Goal: Information Seeking & Learning: Learn about a topic

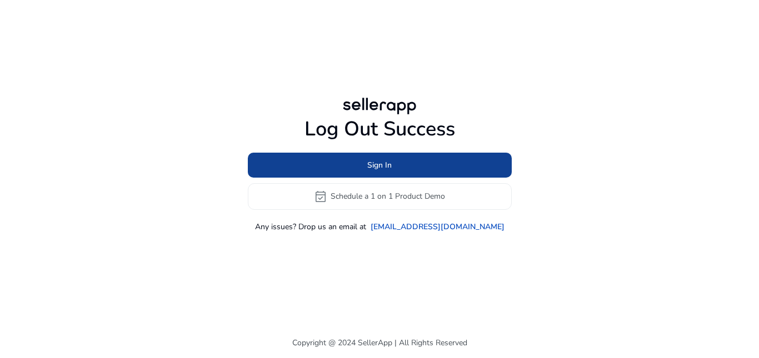
click at [355, 168] on span at bounding box center [380, 165] width 264 height 27
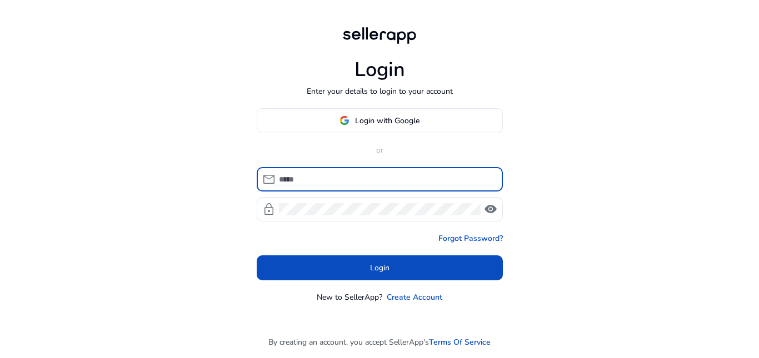
click at [319, 183] on input at bounding box center [386, 179] width 215 height 12
type input "**********"
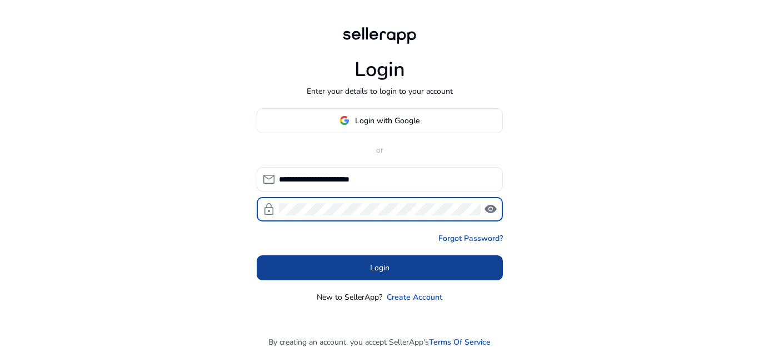
click at [375, 268] on span "Login" at bounding box center [379, 268] width 19 height 12
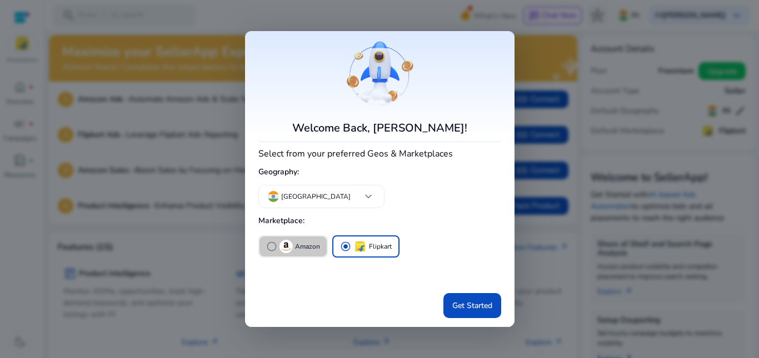
click at [296, 243] on p "Amazon" at bounding box center [307, 247] width 25 height 12
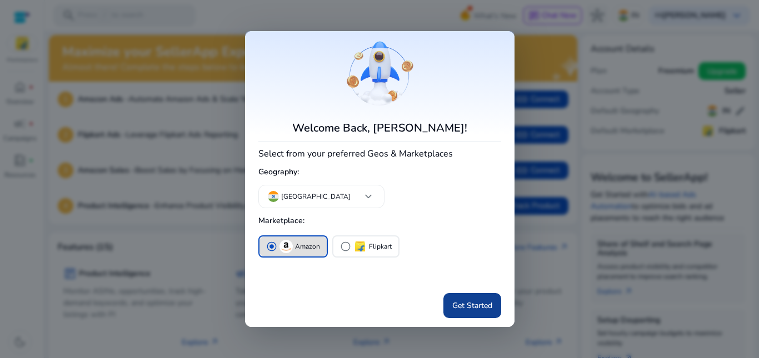
click at [470, 303] on span "Get Started" at bounding box center [472, 306] width 40 height 12
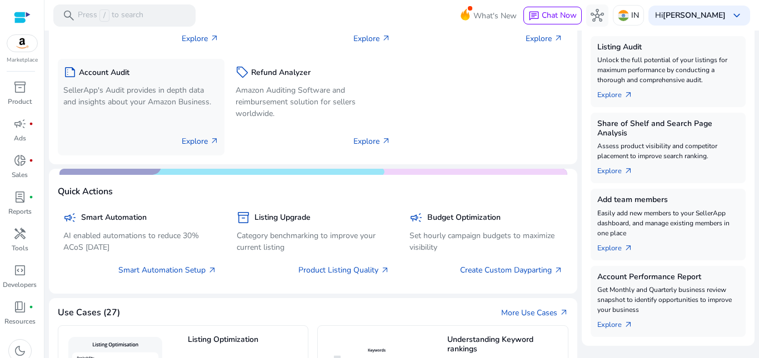
scroll to position [333, 0]
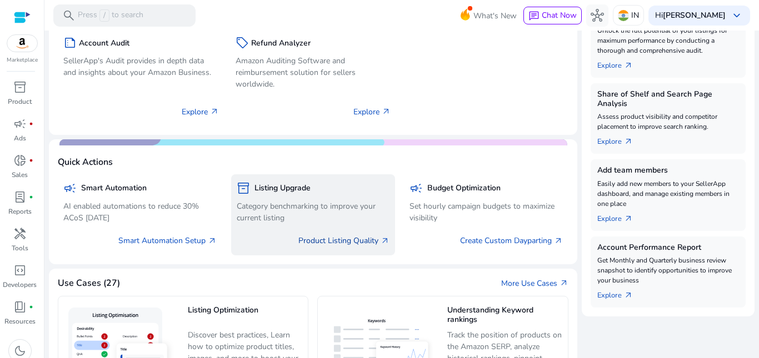
click at [309, 242] on link "Product Listing Quality arrow_outward" at bounding box center [343, 241] width 91 height 12
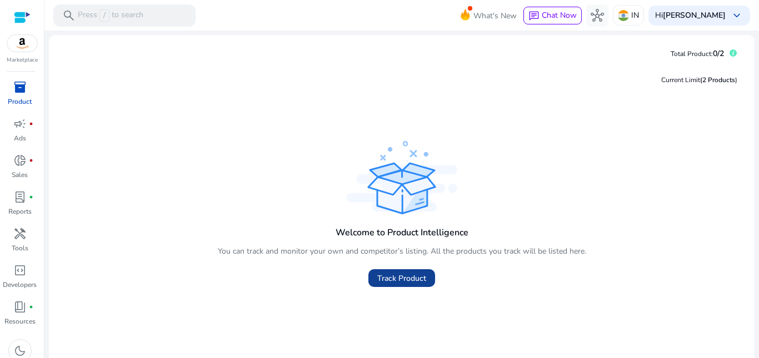
click at [386, 271] on span at bounding box center [401, 278] width 67 height 27
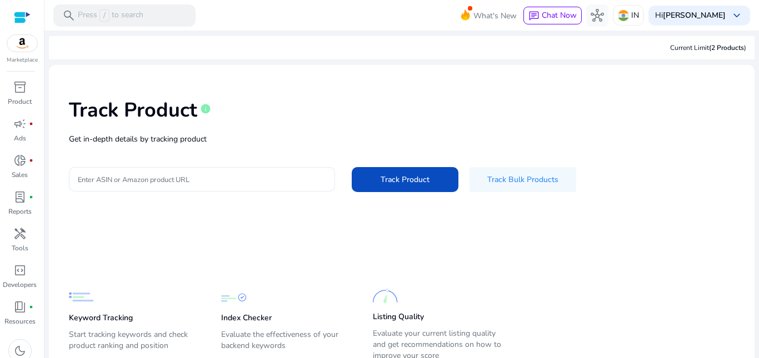
click at [164, 176] on input "Enter ASIN or Amazon product URL" at bounding box center [202, 179] width 248 height 12
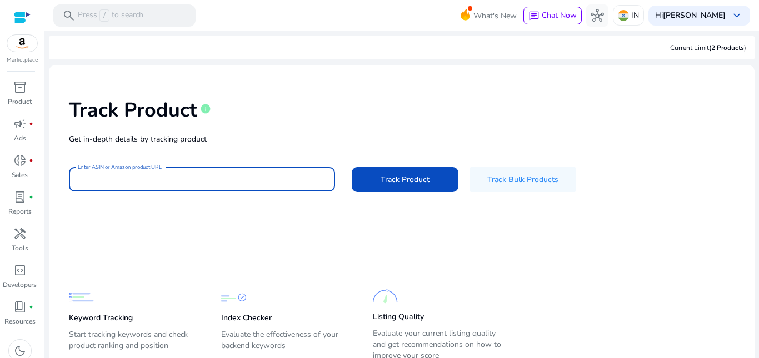
paste input "**********"
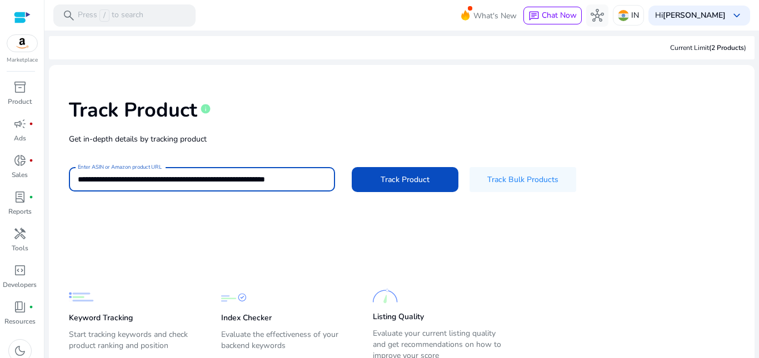
scroll to position [0, 1]
click at [408, 181] on span "Track Product" at bounding box center [405, 180] width 49 height 12
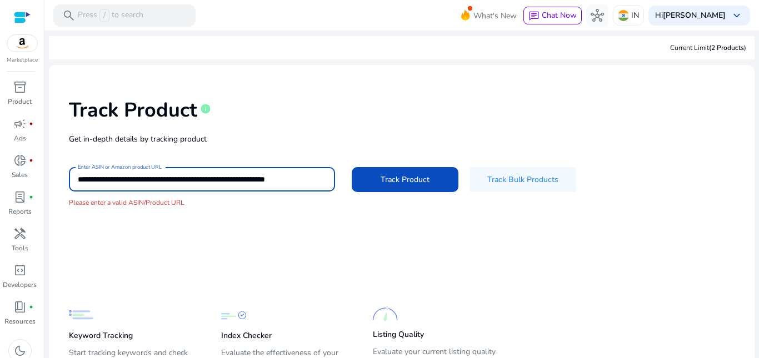
click at [221, 177] on input "**********" at bounding box center [201, 179] width 247 height 12
click at [209, 177] on input "**********" at bounding box center [201, 179] width 247 height 12
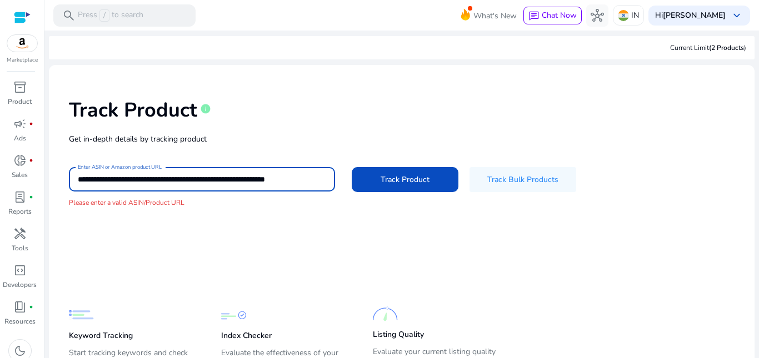
click at [209, 177] on input "**********" at bounding box center [201, 179] width 247 height 12
paste input
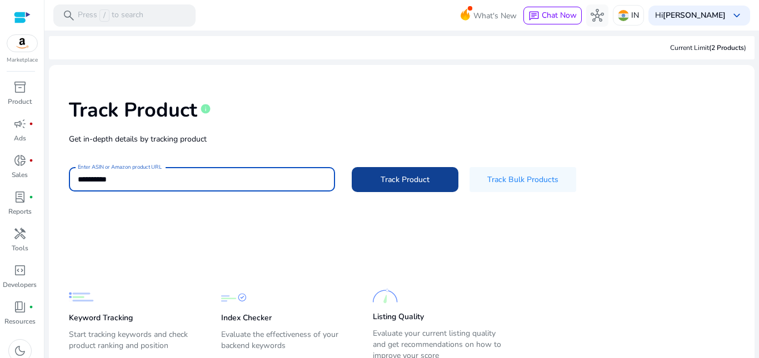
type input "**********"
click at [428, 185] on span at bounding box center [405, 179] width 107 height 27
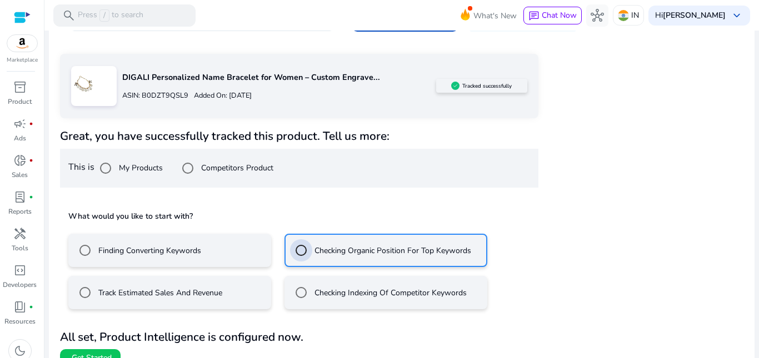
scroll to position [178, 0]
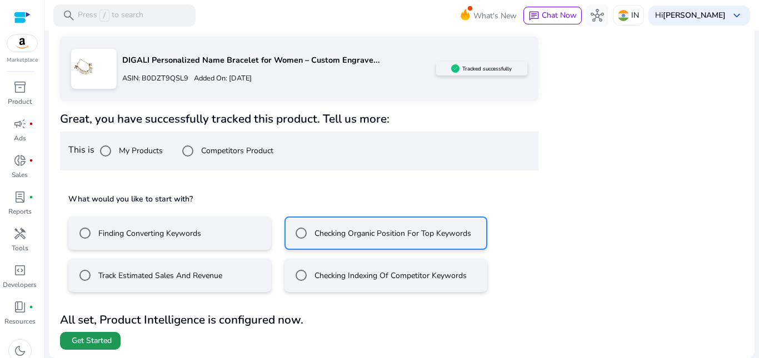
click at [91, 341] on span "Get Started" at bounding box center [92, 341] width 40 height 11
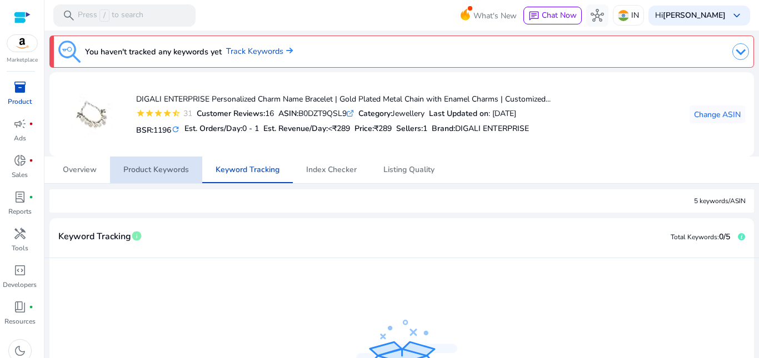
click at [174, 166] on span "Product Keywords" at bounding box center [156, 170] width 66 height 8
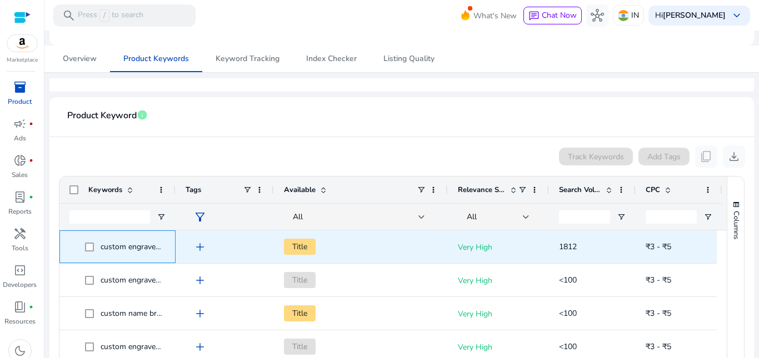
click at [134, 248] on span "custom engraved bracelet" at bounding box center [145, 247] width 89 height 11
click at [134, 247] on span "custom engraved bracelet" at bounding box center [145, 247] width 89 height 11
copy span "custom engraved bracelet"
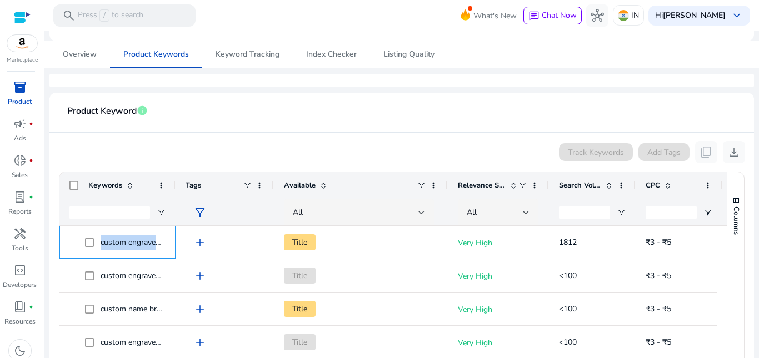
scroll to position [208, 0]
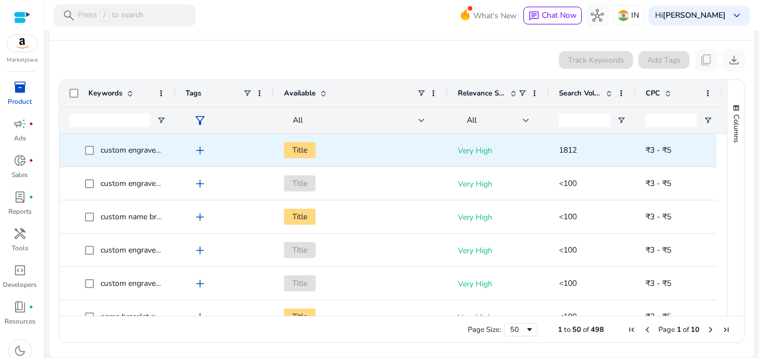
click at [197, 152] on span "add" at bounding box center [199, 150] width 13 height 13
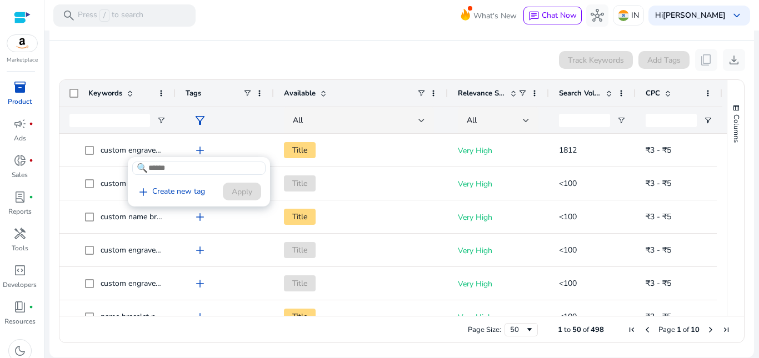
click at [163, 137] on div at bounding box center [379, 179] width 759 height 358
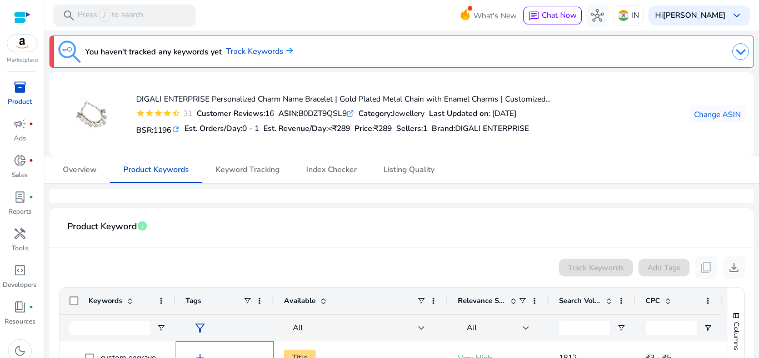
scroll to position [167, 0]
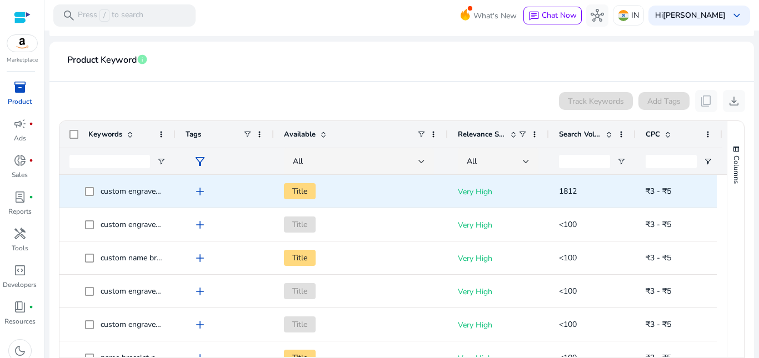
click at [141, 189] on span "custom engraved bracelet" at bounding box center [145, 191] width 89 height 11
click at [140, 190] on span "custom engraved bracelet" at bounding box center [145, 191] width 89 height 11
copy span "custom engraved bracelet"
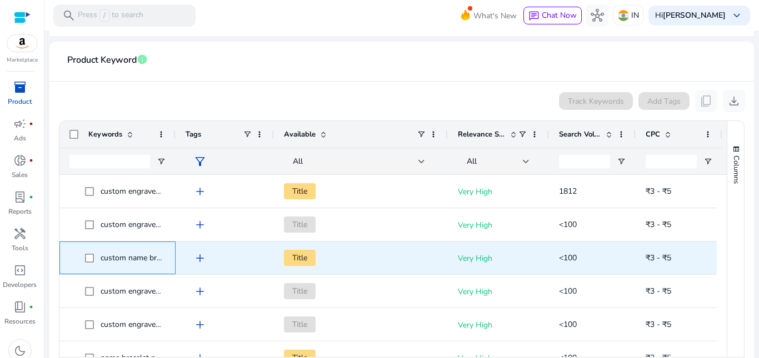
click at [109, 254] on span "custom name bracelet" at bounding box center [139, 258] width 76 height 11
copy span "custom name bracelet"
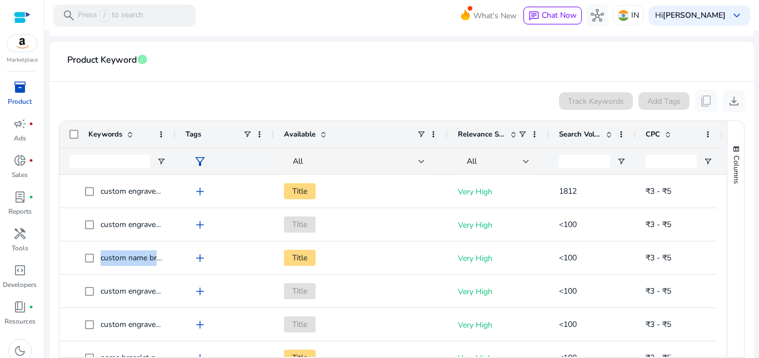
click at [587, 132] on span "Search Volume" at bounding box center [580, 134] width 42 height 10
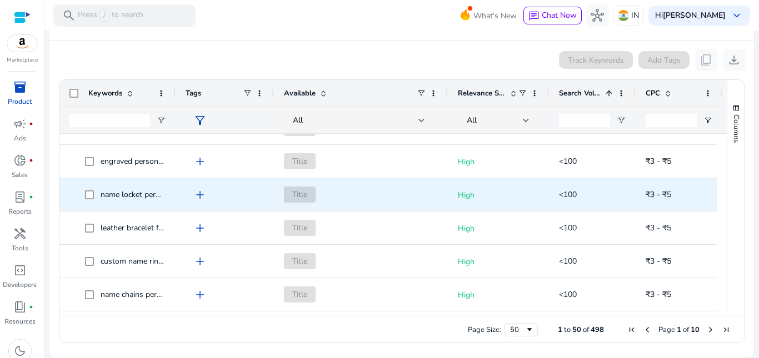
scroll to position [1222, 0]
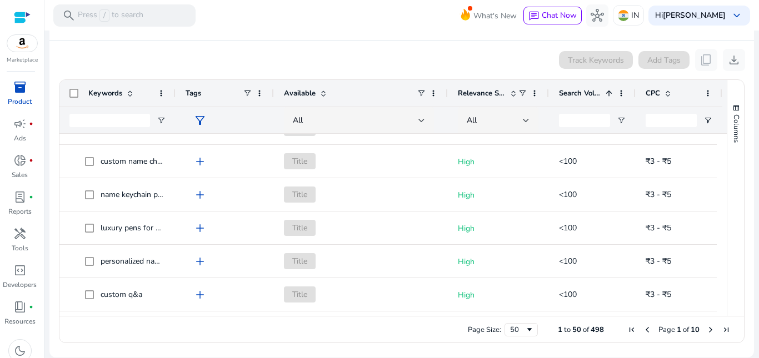
click at [722, 328] on span "Last Page" at bounding box center [726, 330] width 9 height 9
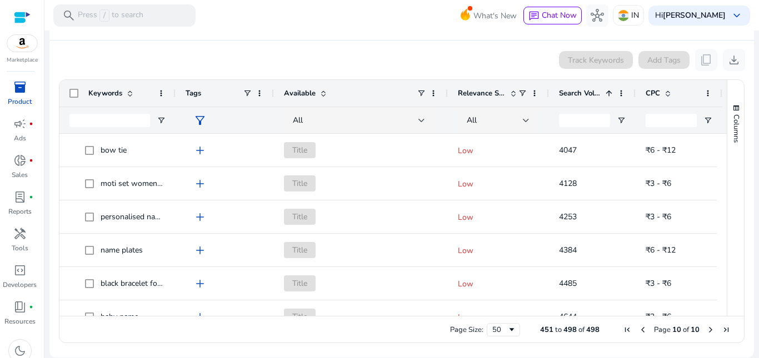
click at [722, 328] on span "Last Page" at bounding box center [726, 330] width 9 height 9
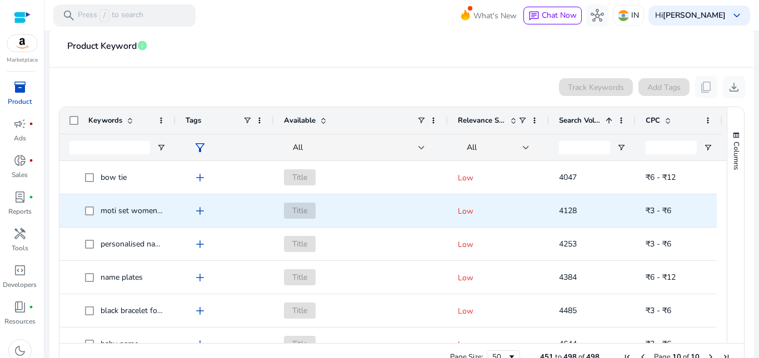
scroll to position [208, 0]
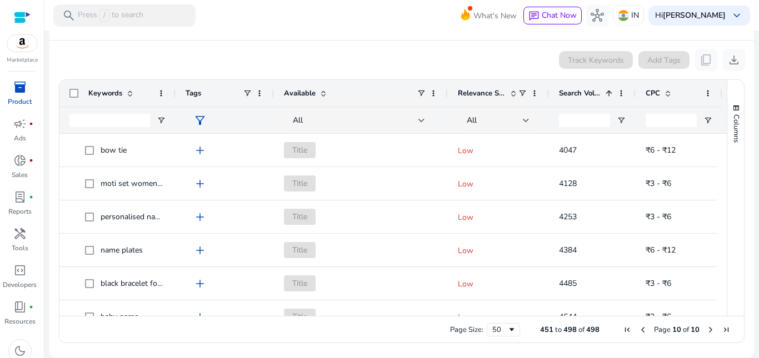
drag, startPoint x: 722, startPoint y: 143, endPoint x: 723, endPoint y: 161, distance: 17.8
click at [727, 161] on div "Columns Keywords Column Labels Drag here to set column labels" at bounding box center [735, 198] width 17 height 236
click at [600, 89] on span "Search Volume" at bounding box center [580, 93] width 42 height 10
click at [599, 89] on span "Search Volume" at bounding box center [580, 93] width 42 height 10
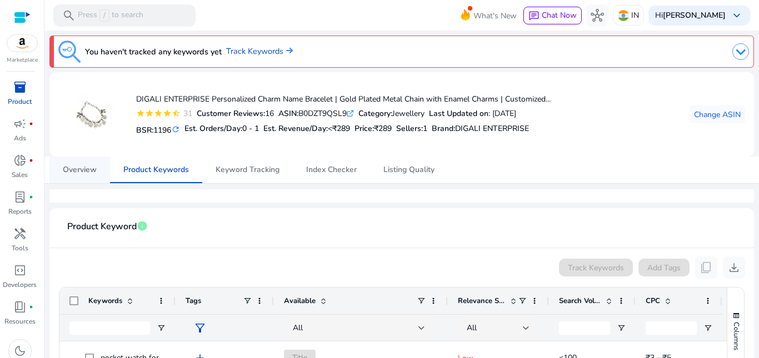
click at [75, 173] on span "Overview" at bounding box center [80, 170] width 34 height 8
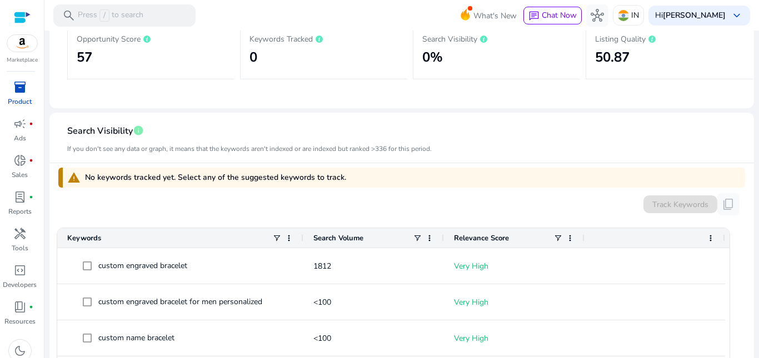
click at [728, 203] on app-icon-holder "content_copy" at bounding box center [728, 204] width 22 height 22
click at [719, 203] on app-icon-holder "content_copy" at bounding box center [728, 204] width 22 height 22
click at [660, 210] on div "Track Keywords" at bounding box center [680, 205] width 74 height 18
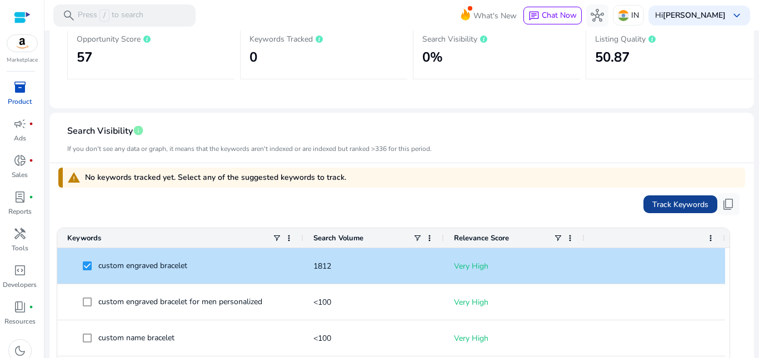
click at [659, 212] on span at bounding box center [680, 204] width 74 height 27
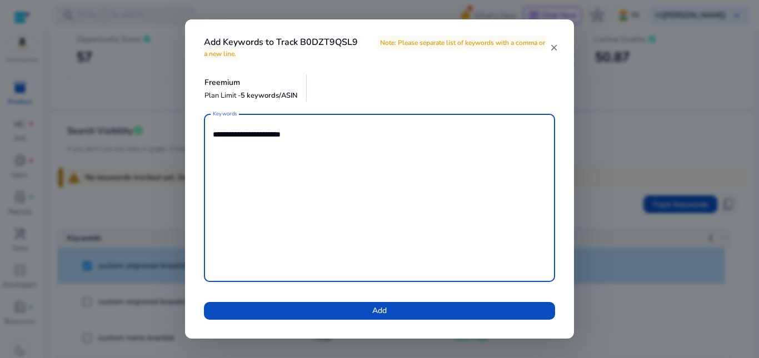
click at [552, 46] on mat-icon "close" at bounding box center [554, 48] width 9 height 10
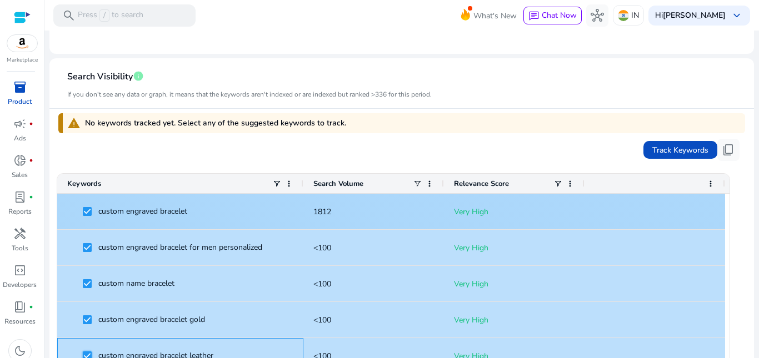
scroll to position [276, 0]
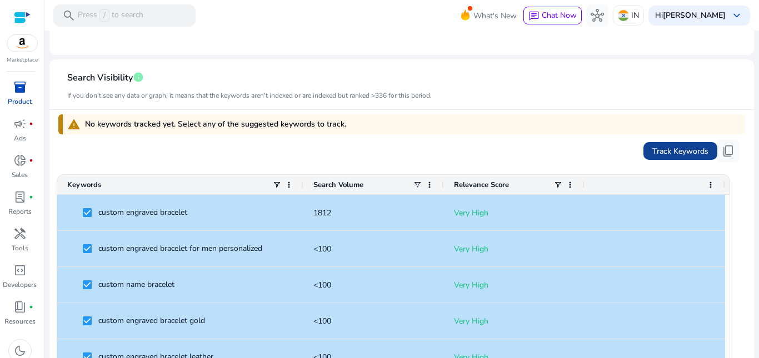
click at [676, 148] on span "Track Keywords" at bounding box center [680, 152] width 56 height 12
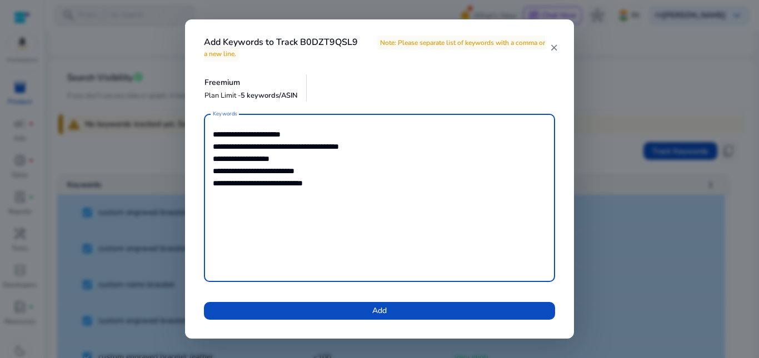
drag, startPoint x: 331, startPoint y: 180, endPoint x: 200, endPoint y: 133, distance: 138.9
click at [200, 133] on div "**********" at bounding box center [380, 223] width 378 height 219
click at [550, 48] on mat-icon "close" at bounding box center [554, 48] width 9 height 10
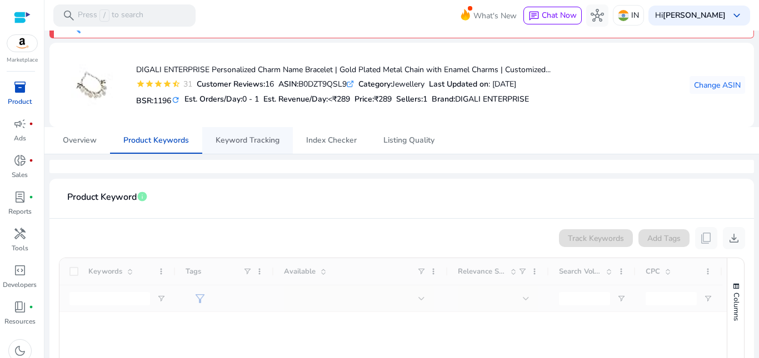
scroll to position [56, 0]
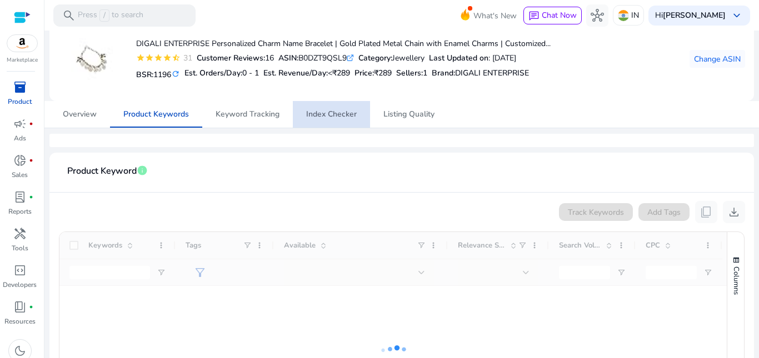
click at [342, 118] on span "Index Checker" at bounding box center [331, 115] width 51 height 8
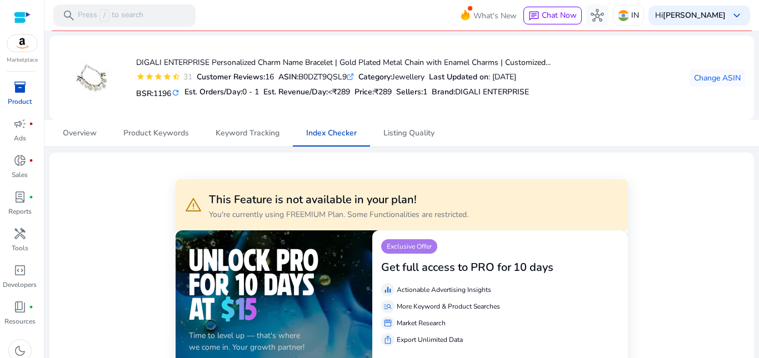
scroll to position [56, 0]
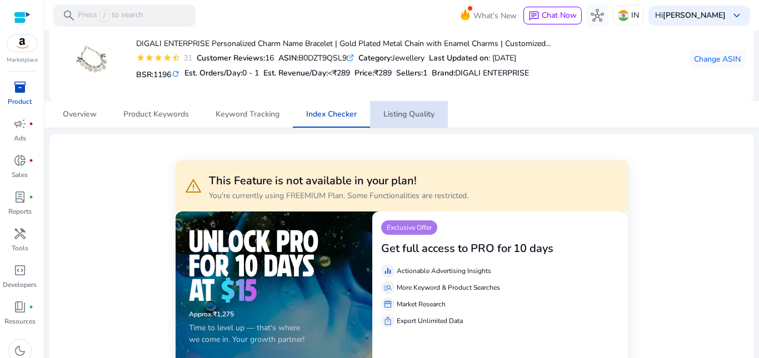
click at [407, 111] on span "Listing Quality" at bounding box center [408, 115] width 51 height 8
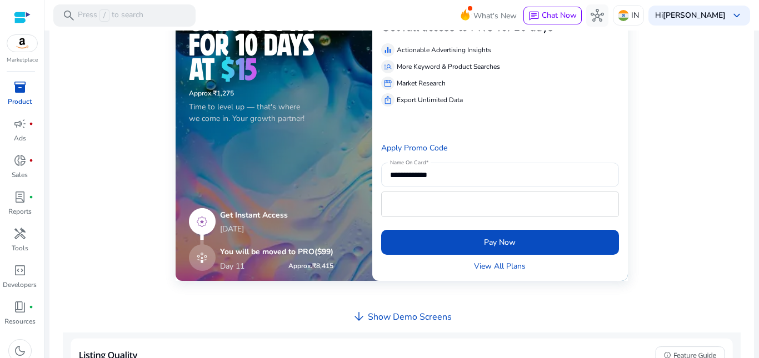
scroll to position [278, 0]
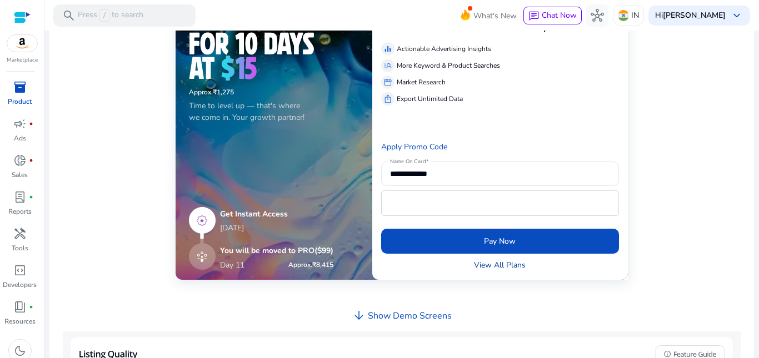
click at [476, 264] on link "View All Plans" at bounding box center [500, 265] width 52 height 12
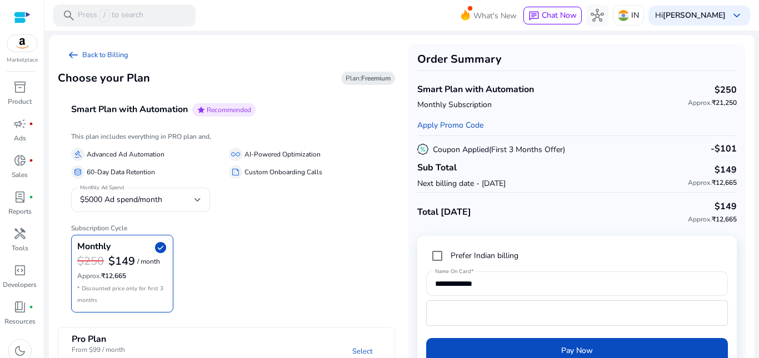
scroll to position [32, 0]
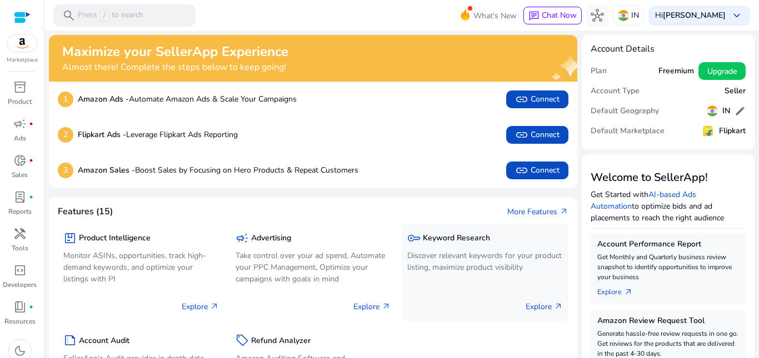
click at [526, 308] on p "Explore arrow_outward" at bounding box center [544, 307] width 37 height 12
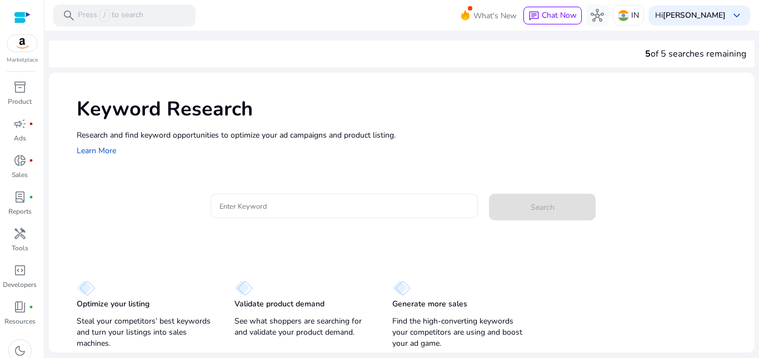
click at [254, 204] on input "Enter Keyword" at bounding box center [344, 206] width 250 height 12
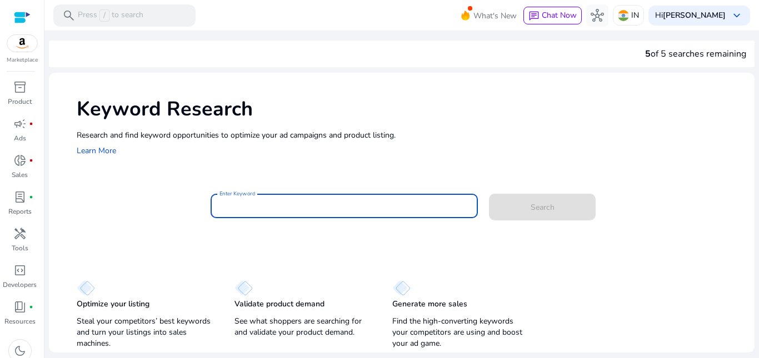
paste input "**********"
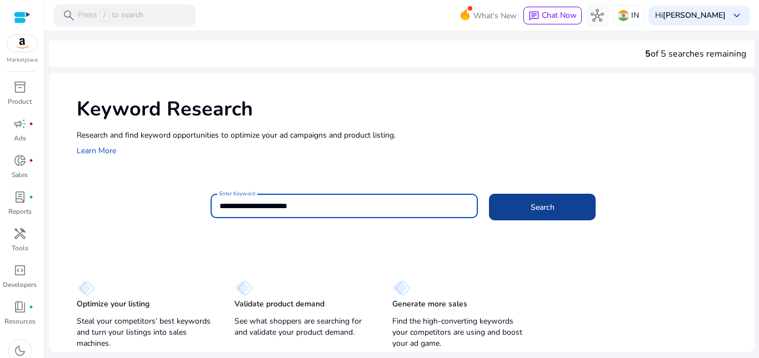
type input "**********"
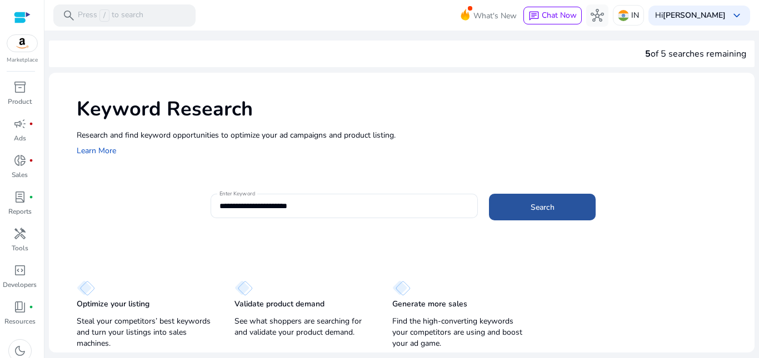
click at [551, 202] on span "Search" at bounding box center [543, 208] width 24 height 12
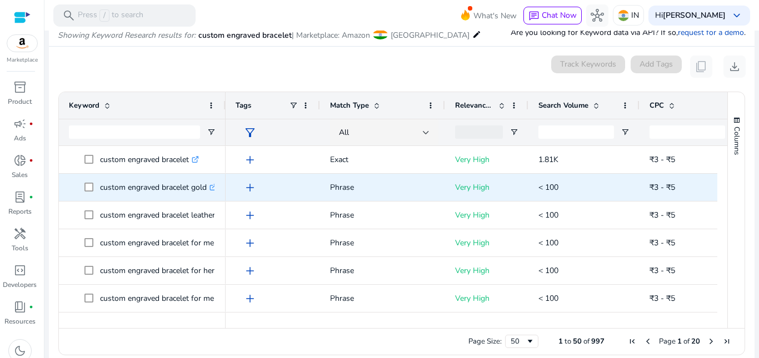
scroll to position [132, 0]
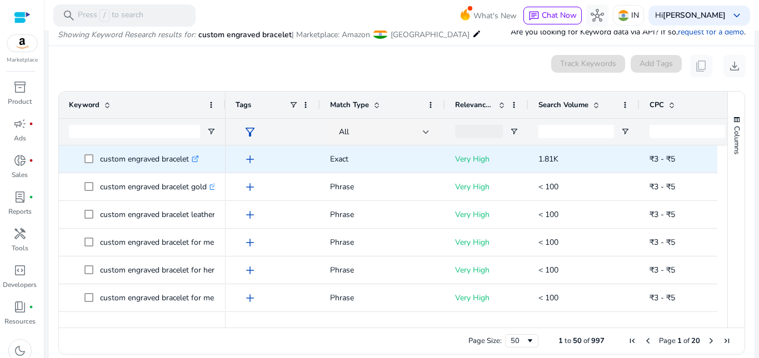
click at [199, 161] on icon ".st0{fill:#2c8af8}" at bounding box center [195, 159] width 7 height 7
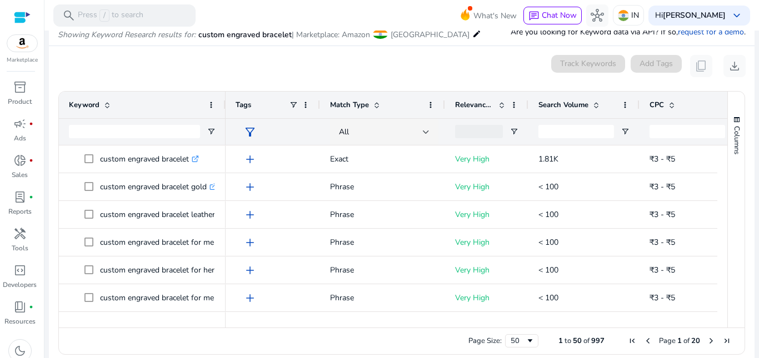
click at [600, 104] on span at bounding box center [596, 105] width 9 height 9
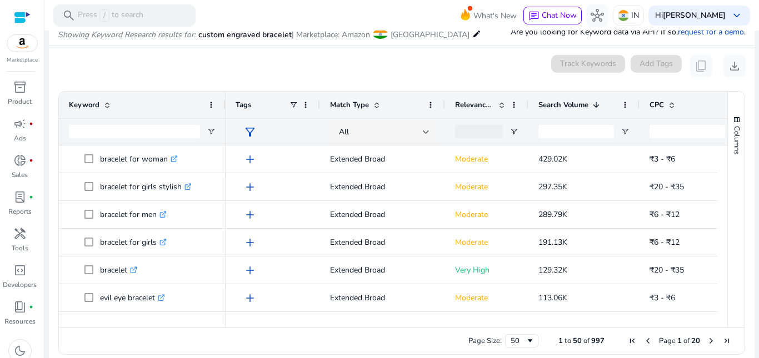
click at [600, 104] on span at bounding box center [596, 105] width 9 height 9
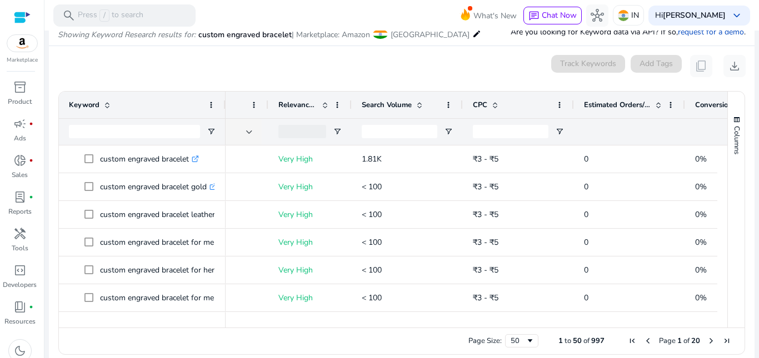
scroll to position [0, 0]
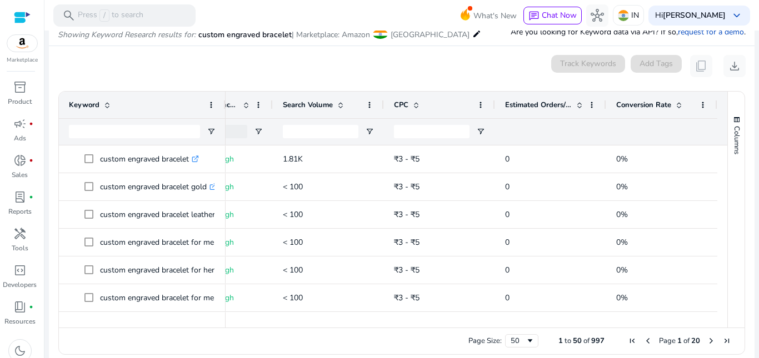
click at [575, 107] on span at bounding box center [579, 105] width 9 height 9
click at [575, 106] on span at bounding box center [579, 105] width 9 height 9
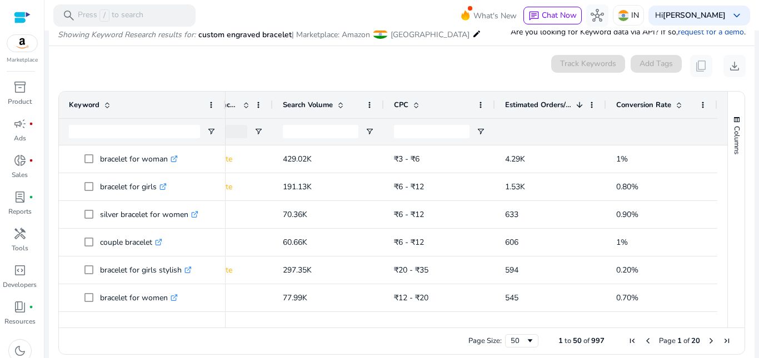
click at [575, 106] on span at bounding box center [579, 105] width 9 height 9
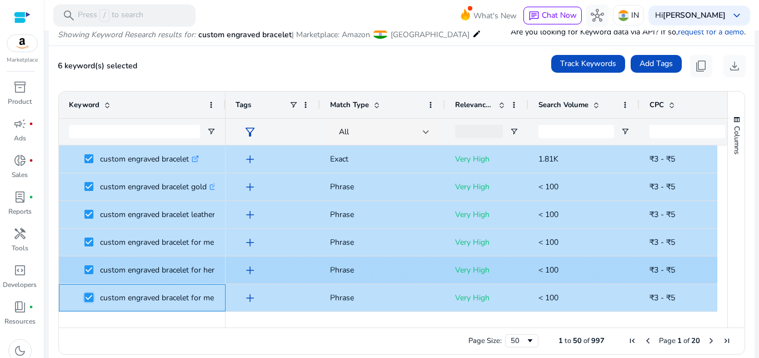
scroll to position [111, 0]
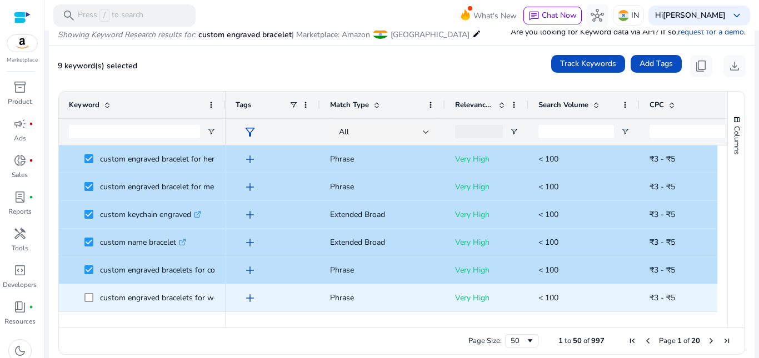
click at [90, 292] on span at bounding box center [92, 298] width 16 height 23
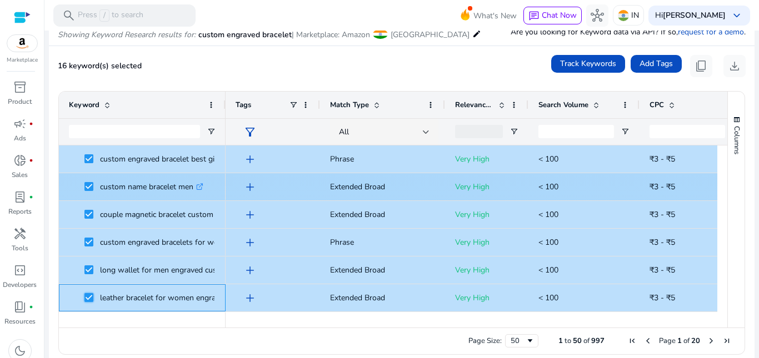
scroll to position [389, 0]
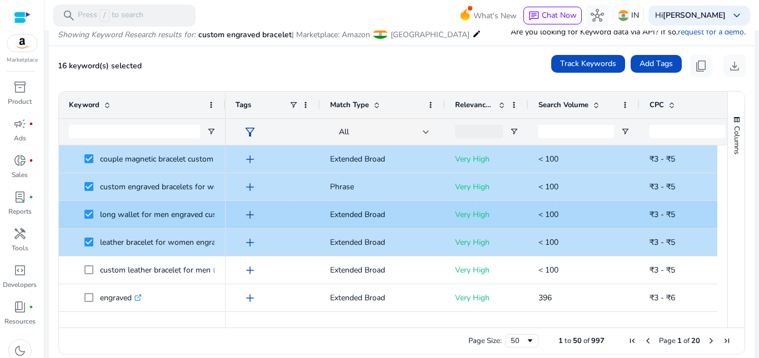
click at [83, 212] on span "long wallet for men engraved custom .st0{fill:#2c8af8}" at bounding box center [142, 214] width 147 height 23
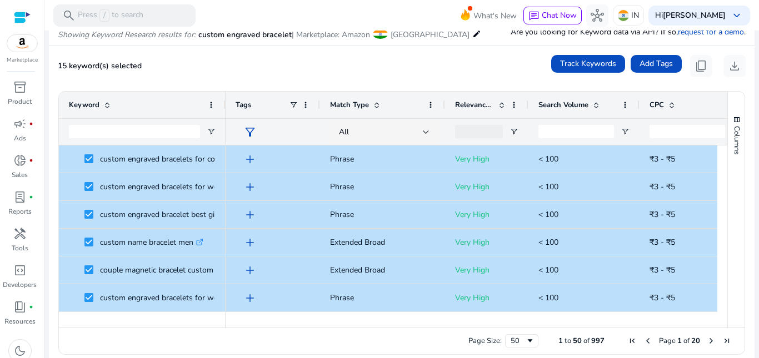
drag, startPoint x: 225, startPoint y: 99, endPoint x: 233, endPoint y: 100, distance: 7.8
click at [233, 100] on div "Keyword Match Type Relevance Score CPC" at bounding box center [393, 119] width 668 height 54
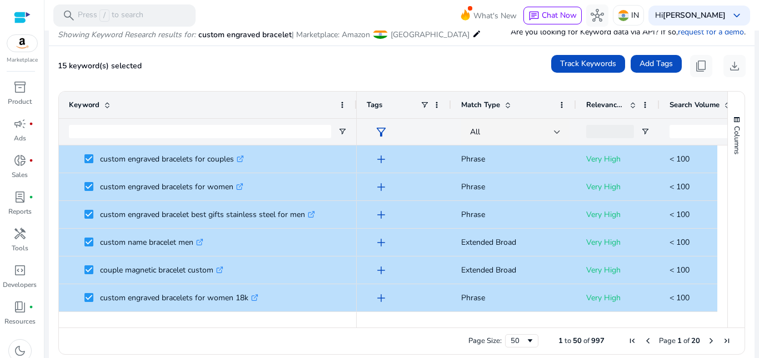
drag, startPoint x: 224, startPoint y: 100, endPoint x: 355, endPoint y: 104, distance: 131.2
click at [355, 104] on div at bounding box center [356, 105] width 4 height 27
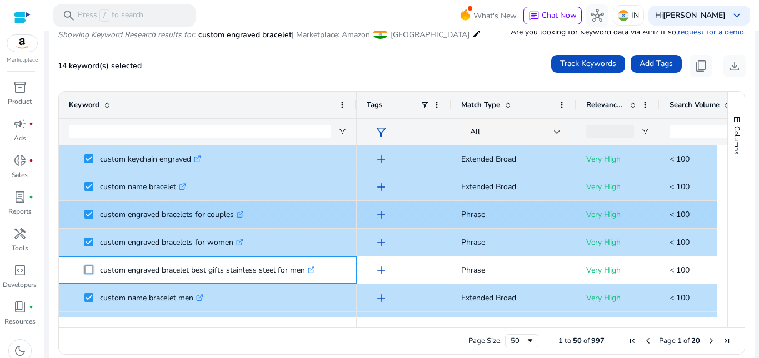
scroll to position [167, 0]
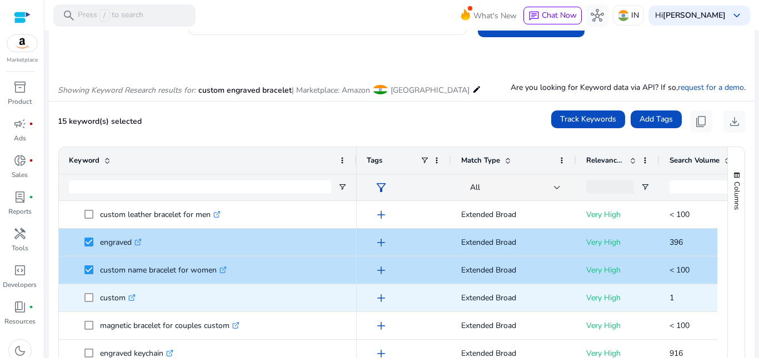
click at [88, 303] on span at bounding box center [92, 298] width 16 height 23
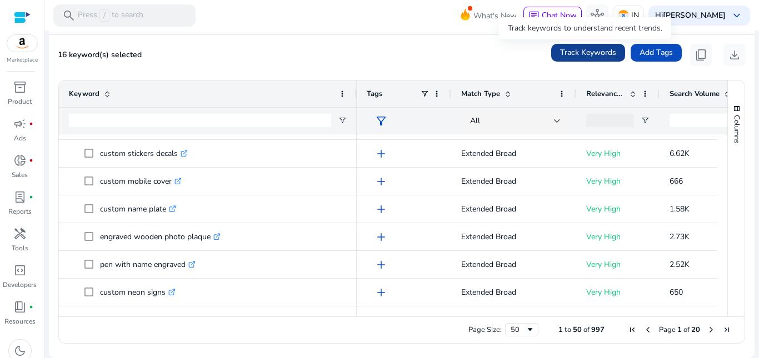
click at [595, 50] on span "Track Keywords" at bounding box center [588, 53] width 56 height 12
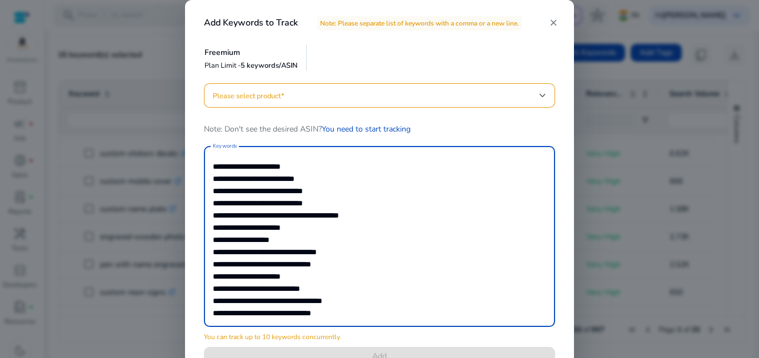
click at [224, 169] on textarea "**********" at bounding box center [379, 237] width 333 height 170
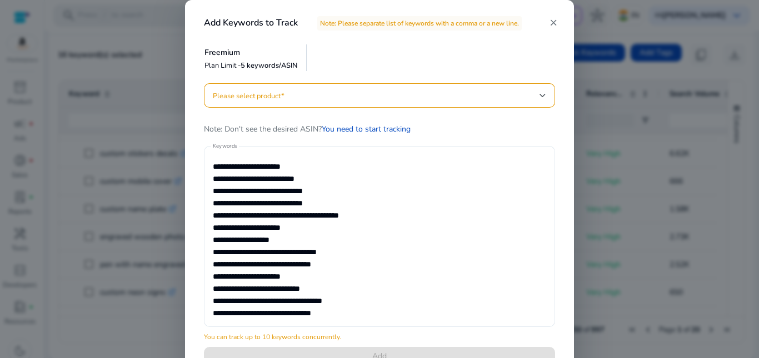
drag, startPoint x: 210, startPoint y: 166, endPoint x: 265, endPoint y: 231, distance: 85.2
click at [265, 231] on div "**********" at bounding box center [379, 236] width 351 height 181
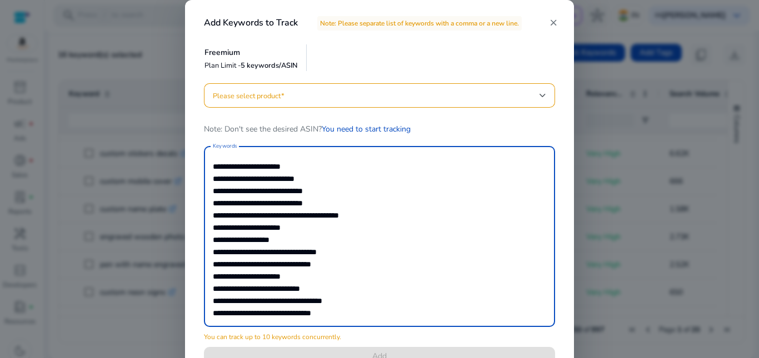
click at [217, 168] on textarea "**********" at bounding box center [379, 237] width 333 height 170
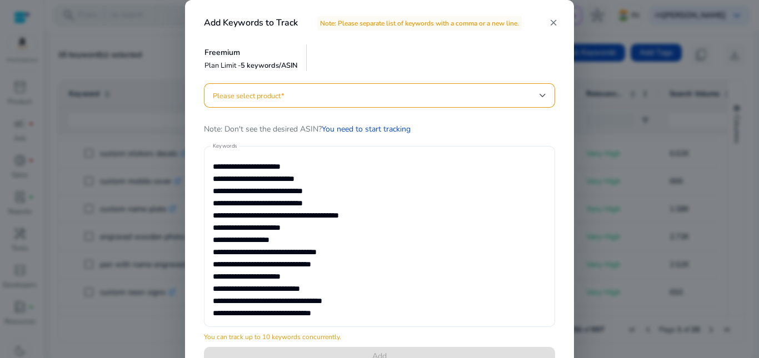
drag, startPoint x: 211, startPoint y: 164, endPoint x: 226, endPoint y: 226, distance: 62.8
click at [236, 257] on div "**********" at bounding box center [379, 236] width 351 height 181
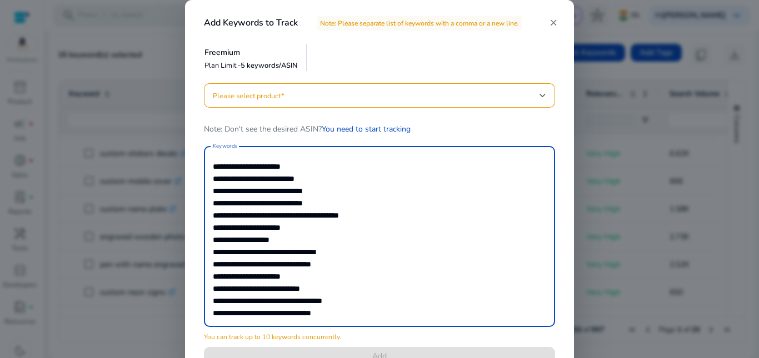
click at [211, 164] on div "**********" at bounding box center [379, 236] width 351 height 181
click at [214, 166] on textarea "**********" at bounding box center [379, 237] width 333 height 170
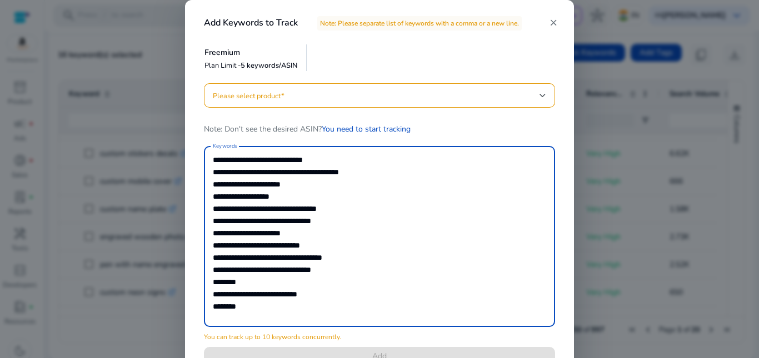
drag, startPoint x: 214, startPoint y: 166, endPoint x: 333, endPoint y: 332, distance: 203.9
click at [333, 333] on div "**********" at bounding box center [380, 230] width 378 height 295
click at [552, 22] on mat-icon "close" at bounding box center [553, 23] width 10 height 10
